Goal: Communication & Community: Answer question/provide support

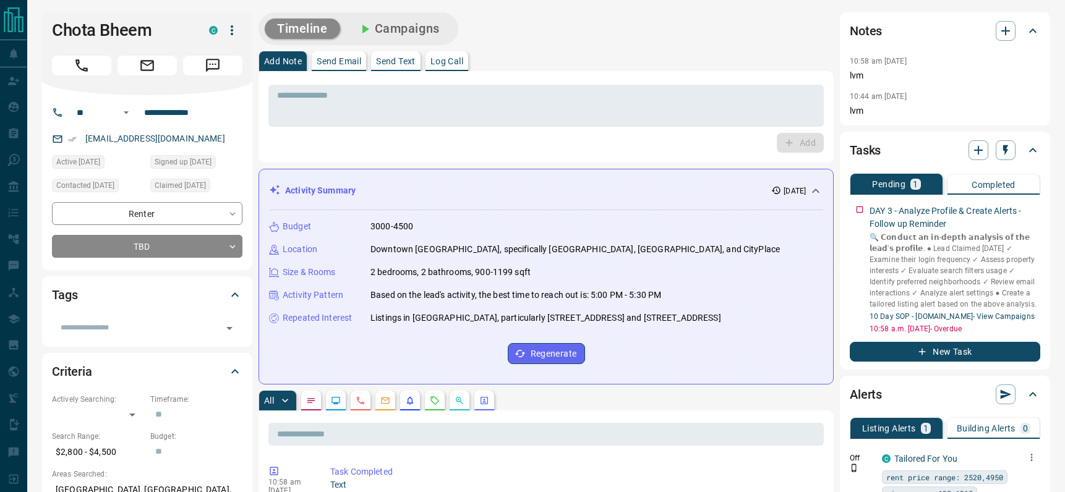
click at [1034, 453] on icon "button" at bounding box center [1031, 457] width 11 height 11
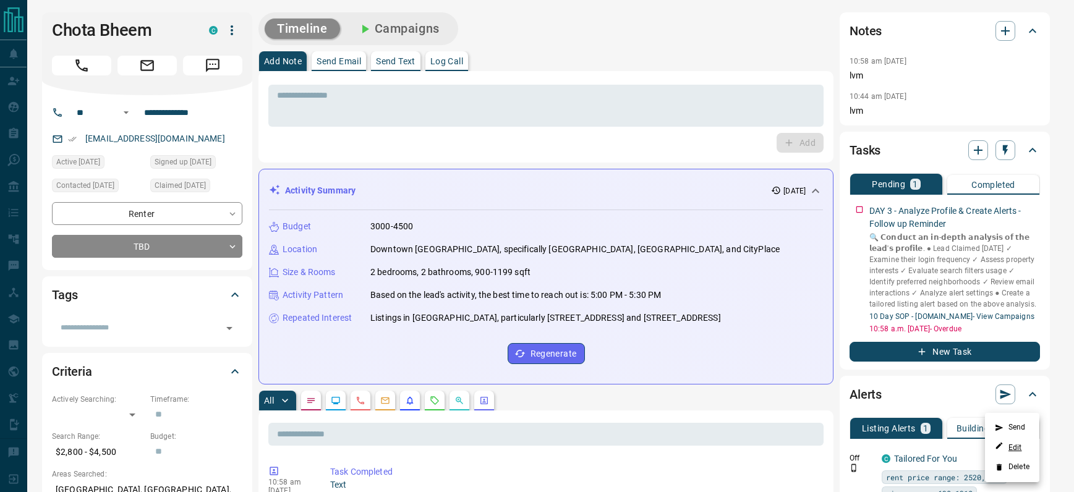
click at [1006, 447] on link "Edit" at bounding box center [1008, 448] width 27 height 12
click at [849, 204] on div at bounding box center [537, 246] width 1074 height 492
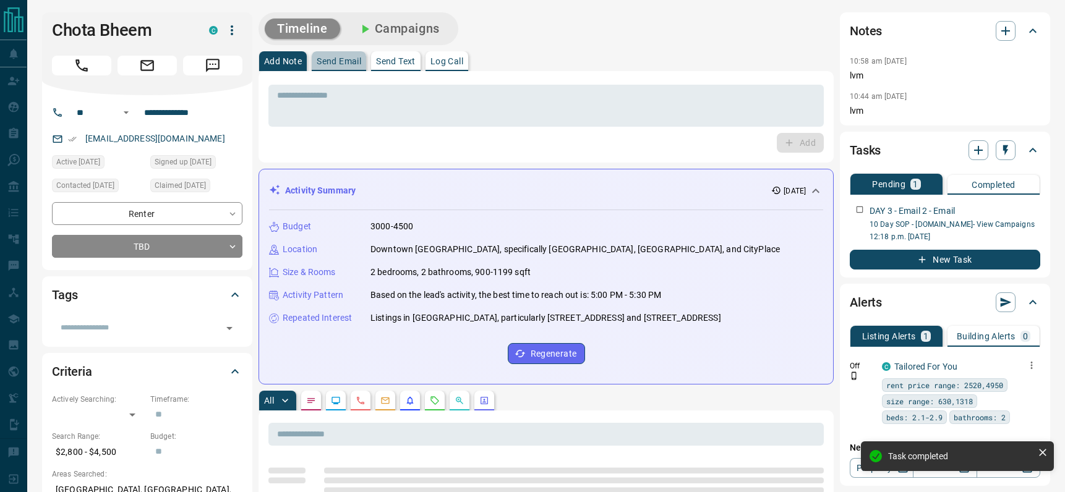
click at [339, 62] on p "Send Email" at bounding box center [339, 61] width 45 height 9
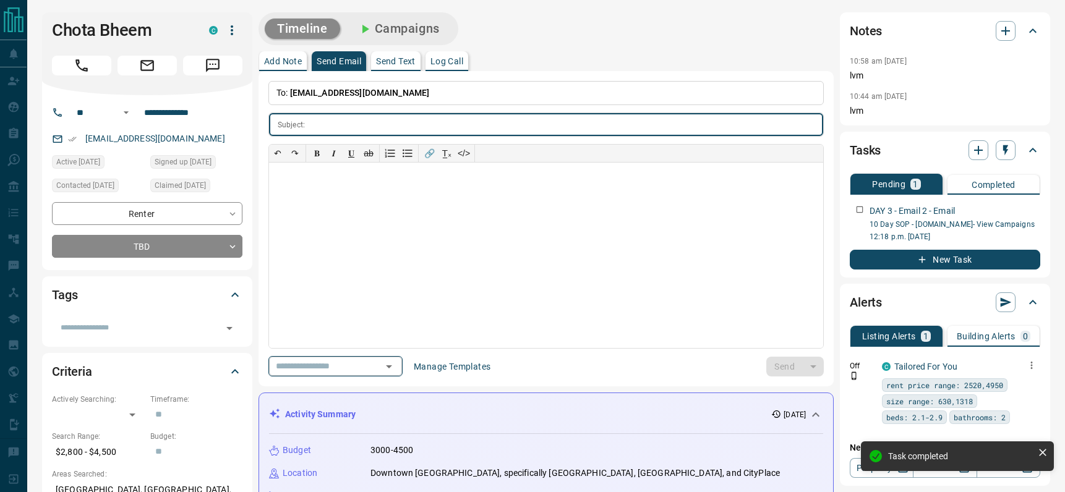
click at [382, 367] on div "​" at bounding box center [335, 366] width 134 height 20
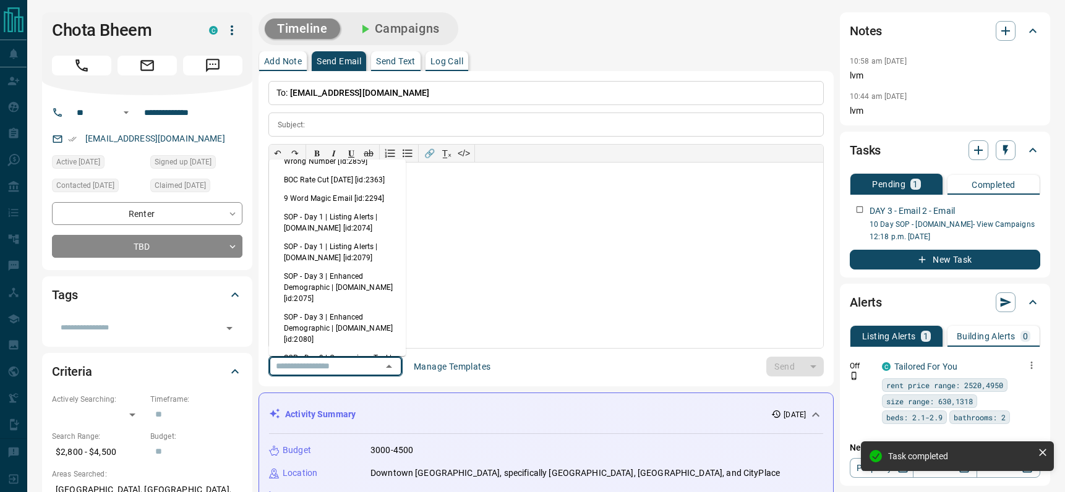
scroll to position [48, 0]
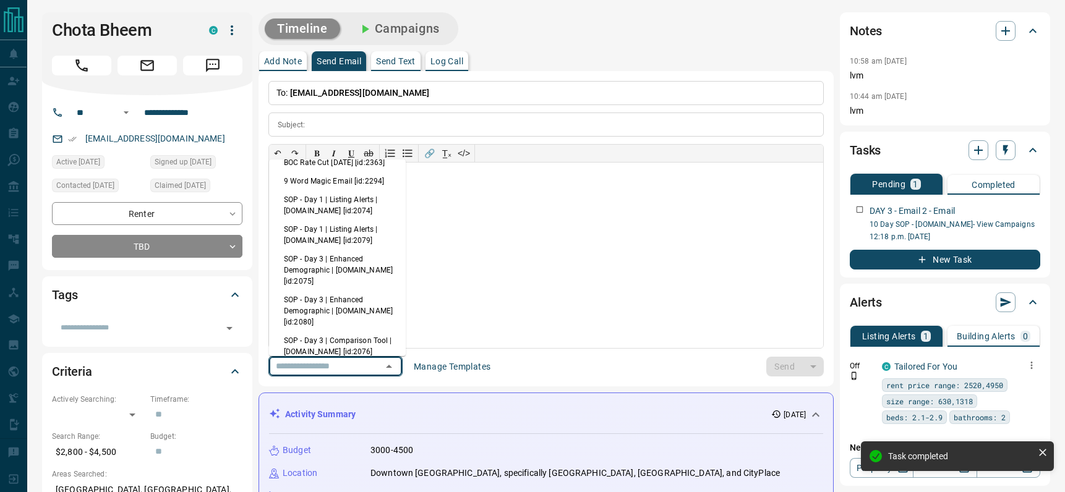
click at [342, 280] on li "SOP - Day 3 | Enhanced Demographic | [DOMAIN_NAME] [id:2075]" at bounding box center [337, 270] width 137 height 41
type input "**********"
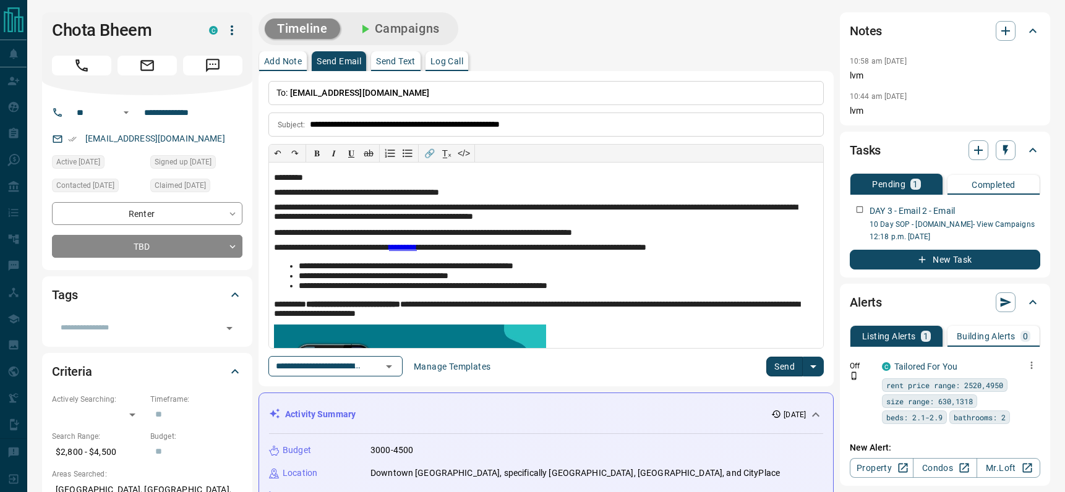
click at [786, 368] on button "Send" at bounding box center [784, 367] width 36 height 20
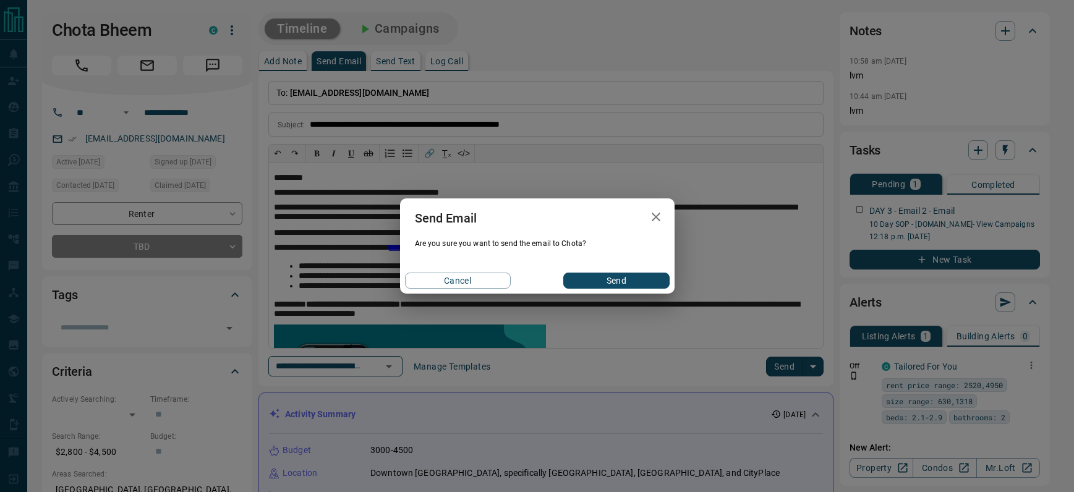
click at [619, 283] on button "Send" at bounding box center [616, 281] width 106 height 16
